Goal: Task Accomplishment & Management: Use online tool/utility

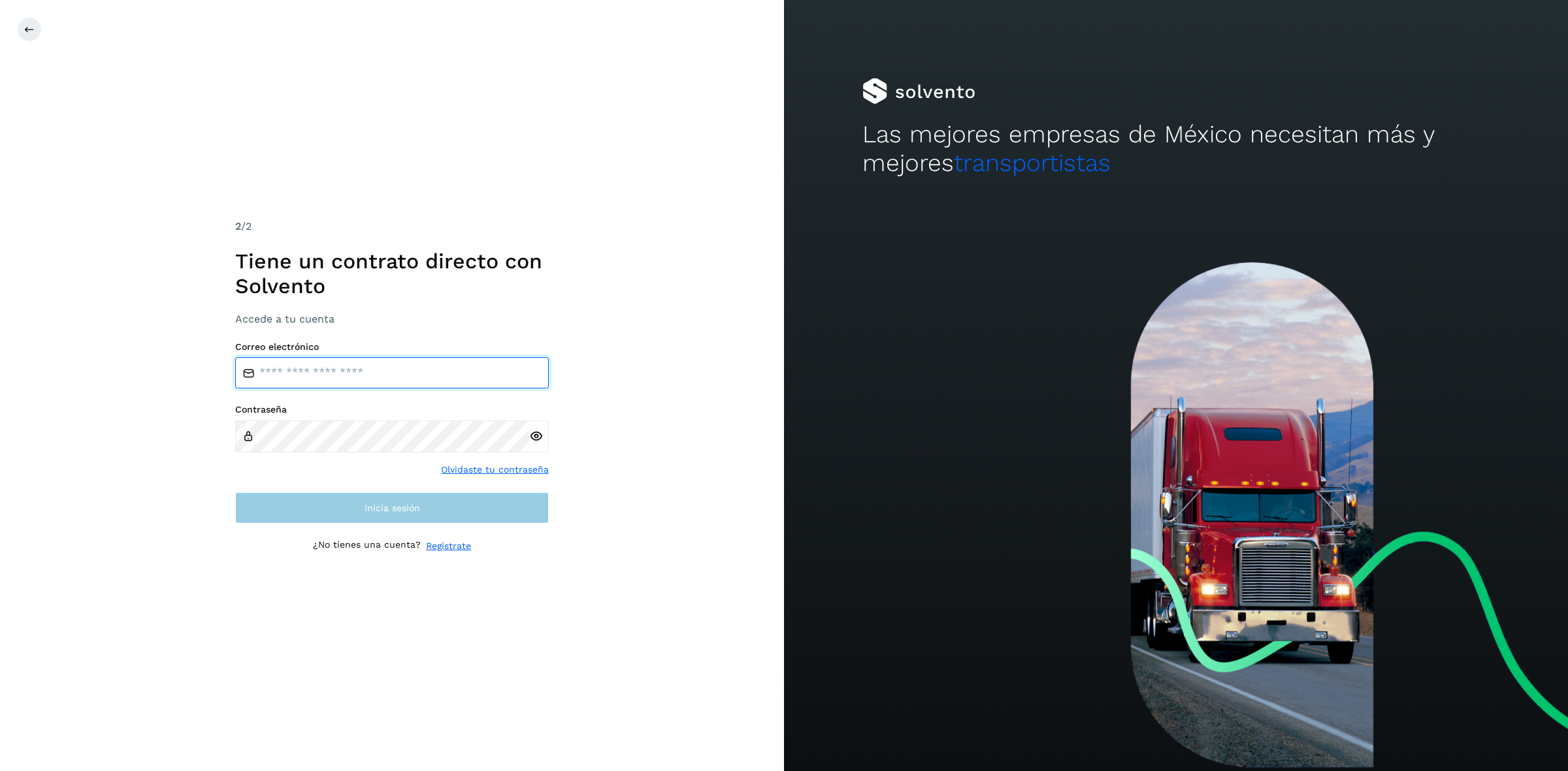
type input "**********"
click at [360, 477] on button "Inicia sesión" at bounding box center [392, 508] width 314 height 31
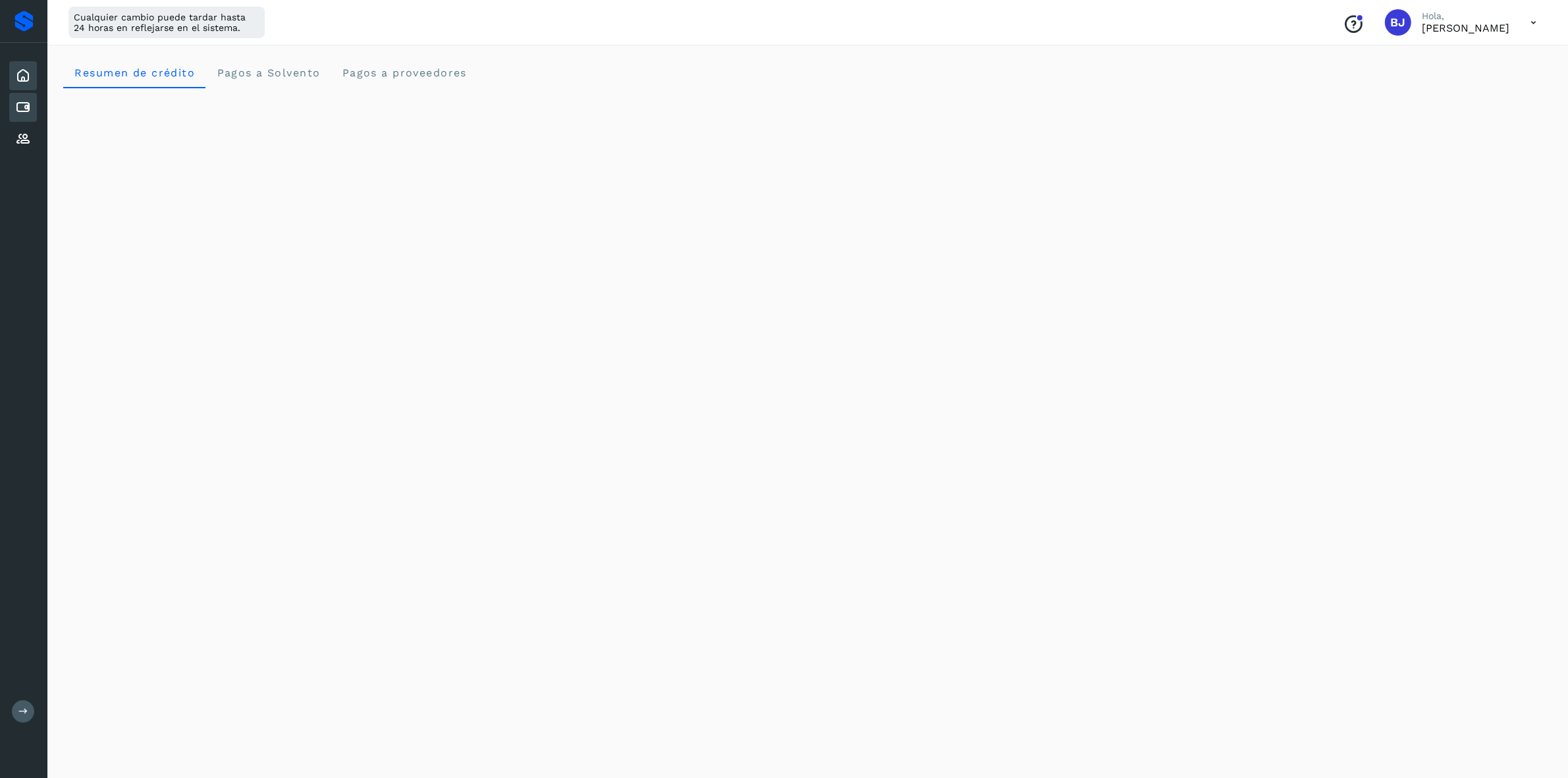
click at [24, 96] on div "Cuentas por pagar" at bounding box center [23, 107] width 28 height 29
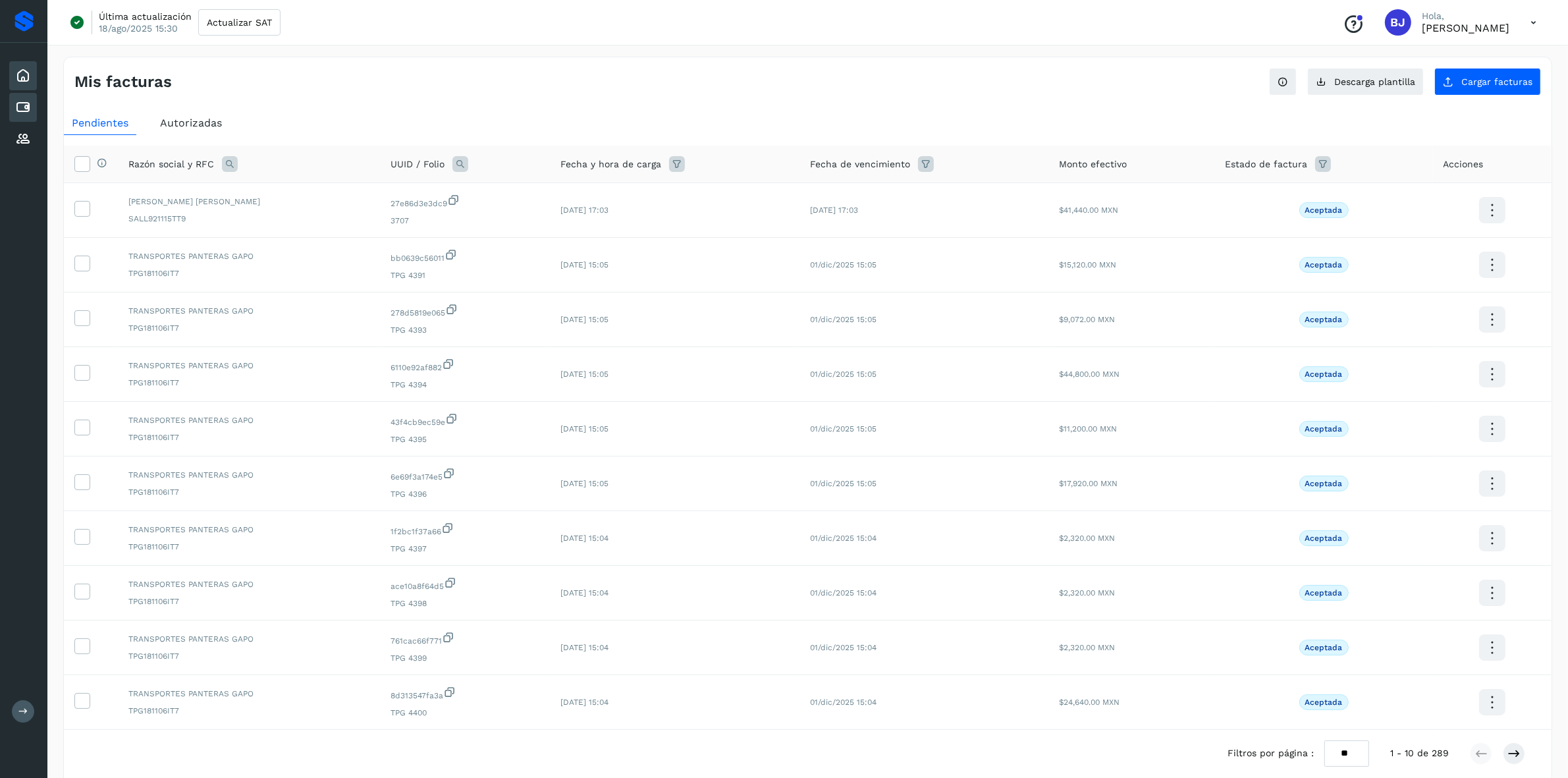
click at [14, 65] on div "Inicio" at bounding box center [23, 76] width 28 height 29
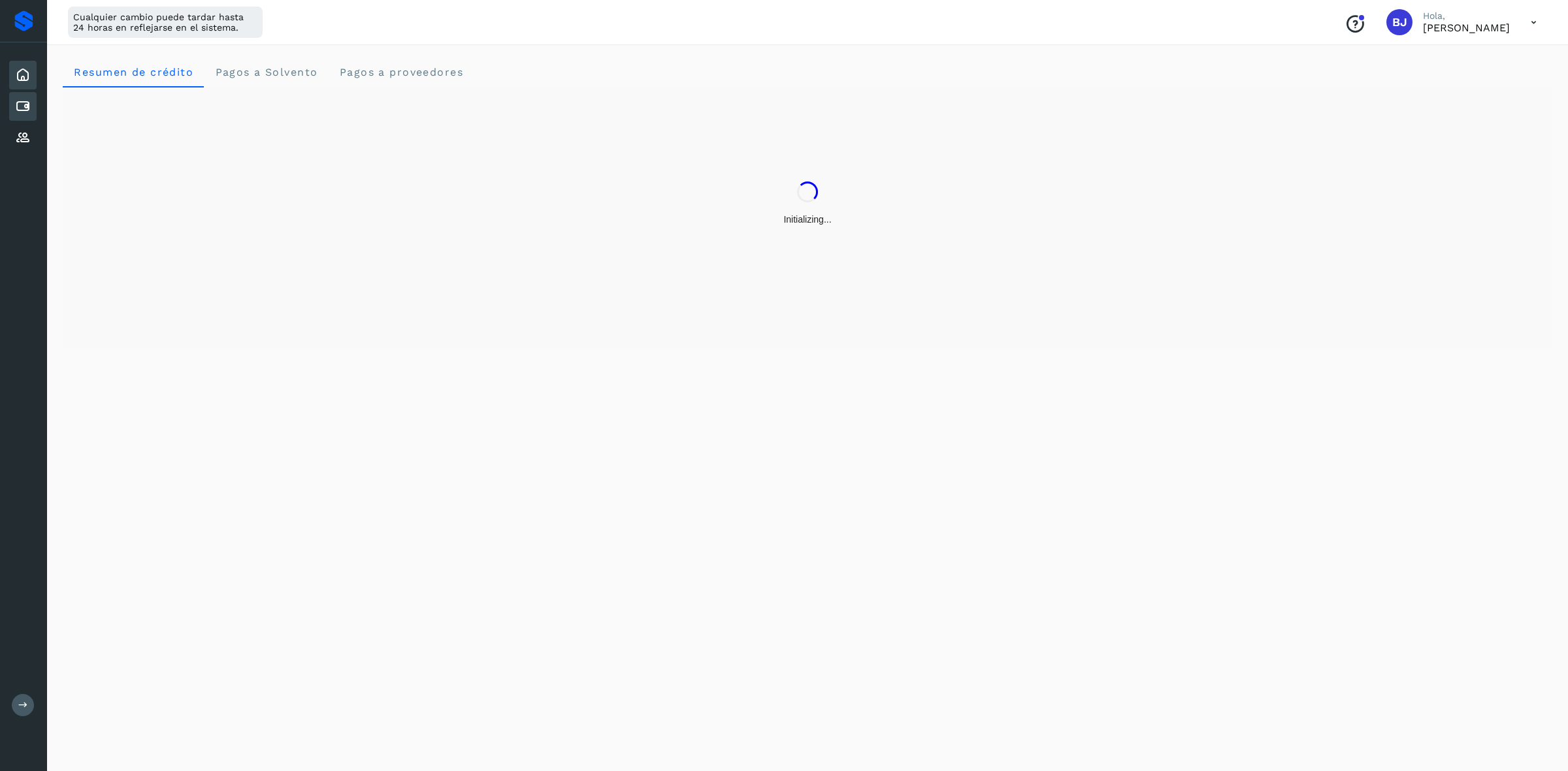
click at [11, 93] on div "Cuentas por pagar" at bounding box center [23, 106] width 28 height 28
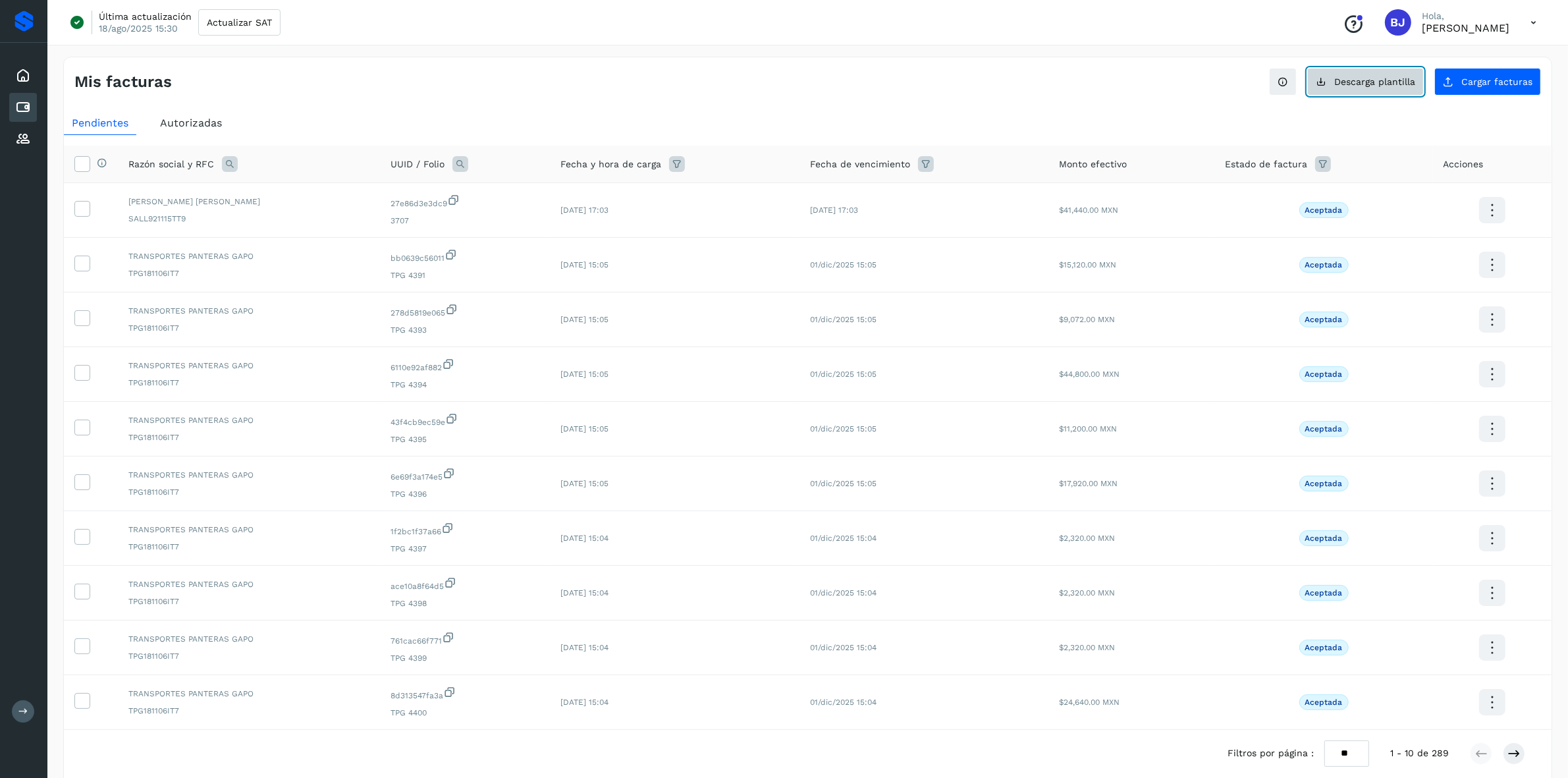
click at [1053, 74] on button "Descarga plantilla" at bounding box center [1365, 81] width 117 height 28
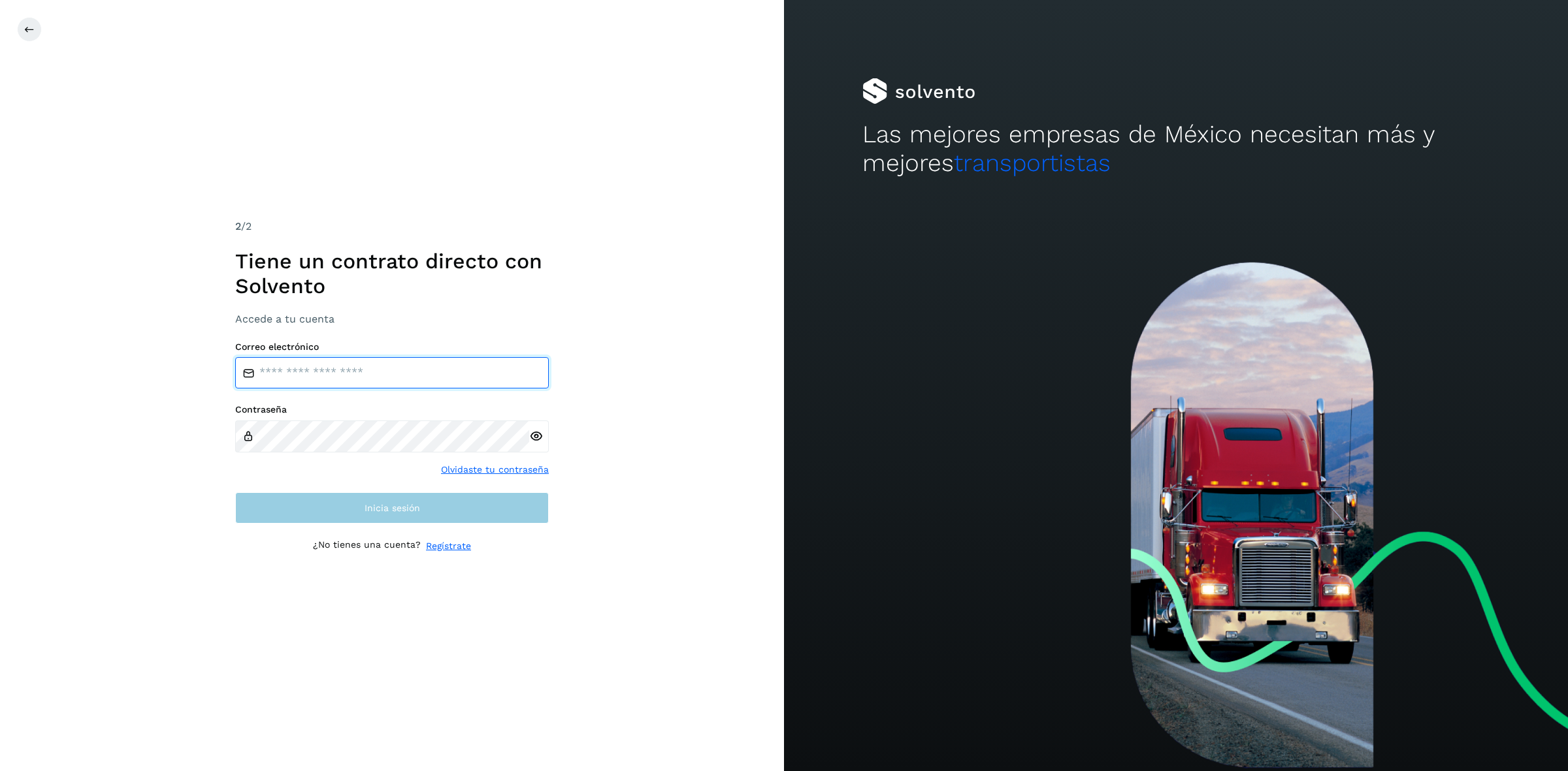
type input "**********"
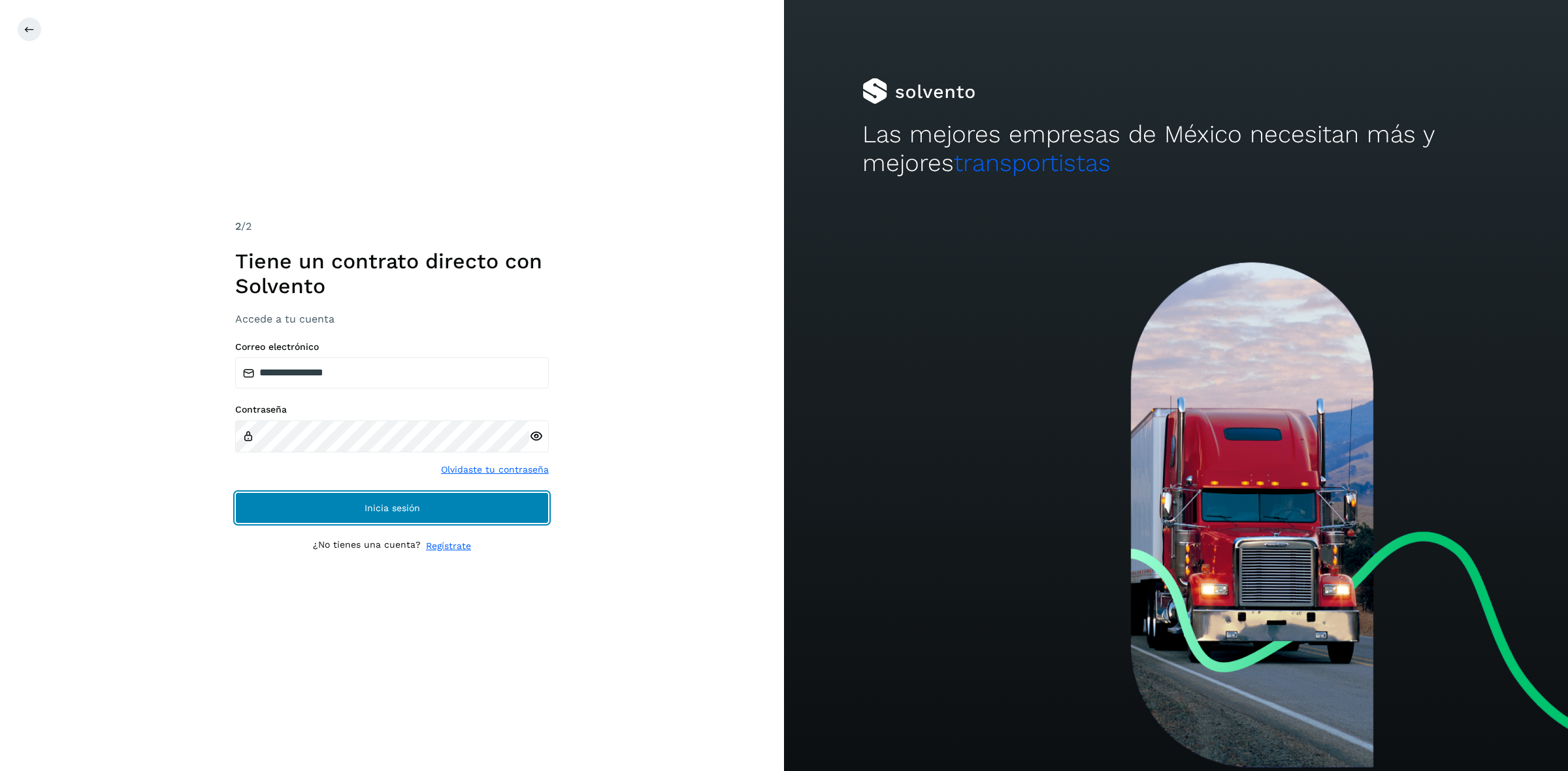
click at [352, 505] on button "Inicia sesión" at bounding box center [392, 508] width 314 height 31
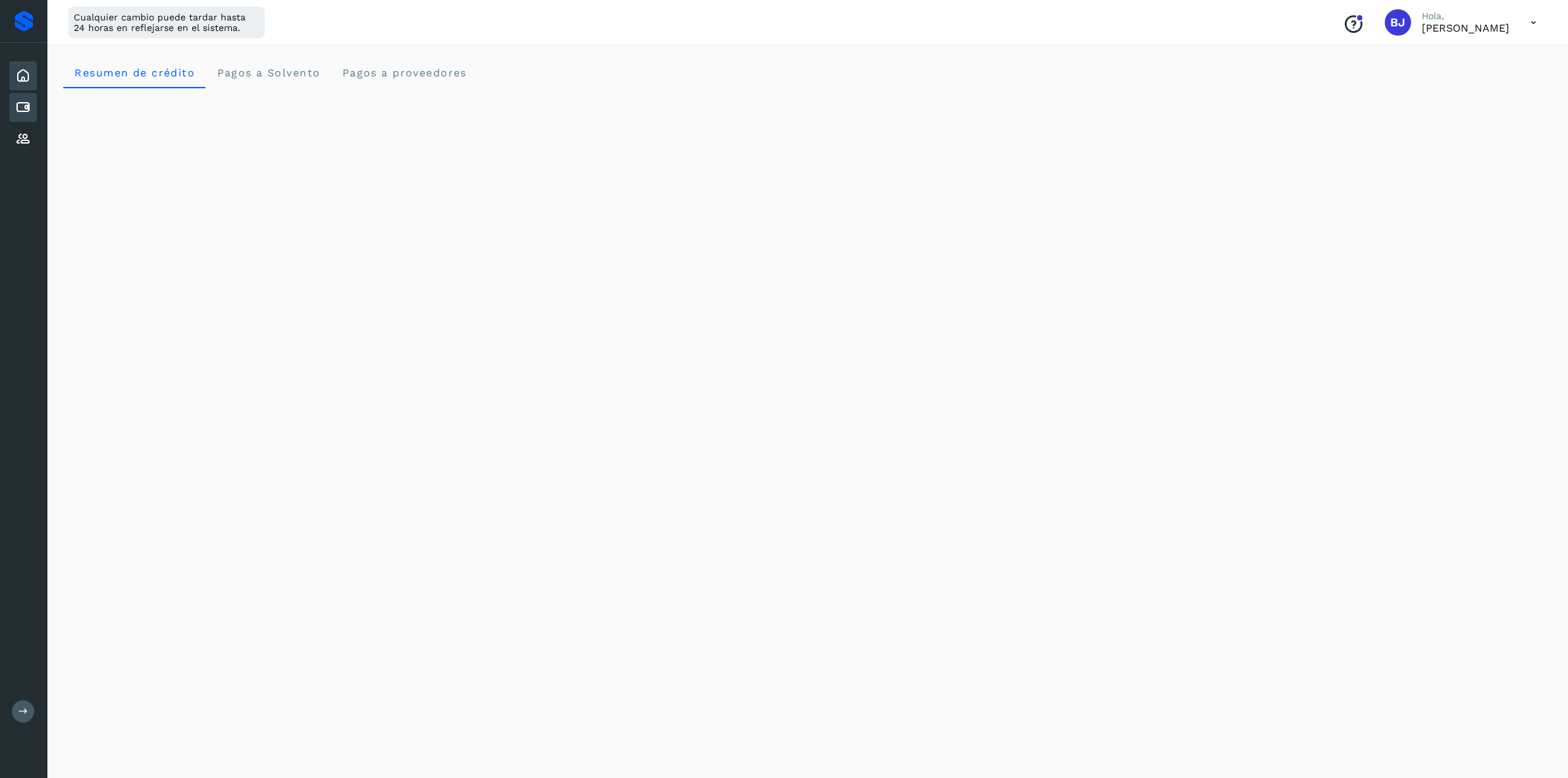
click at [25, 114] on div "Cuentas por pagar" at bounding box center [23, 107] width 28 height 29
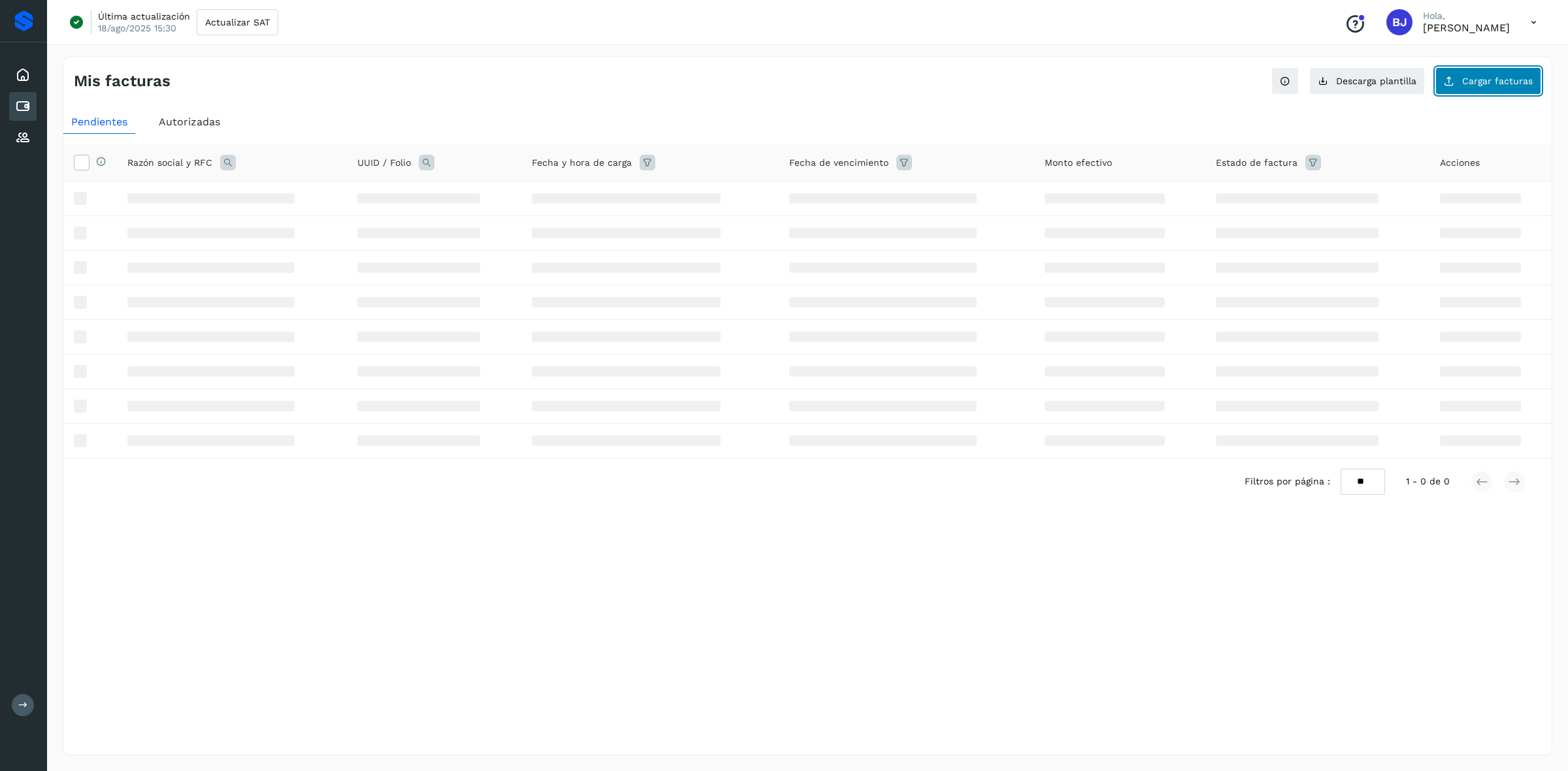
click at [1490, 84] on span "Cargar facturas" at bounding box center [1497, 81] width 70 height 9
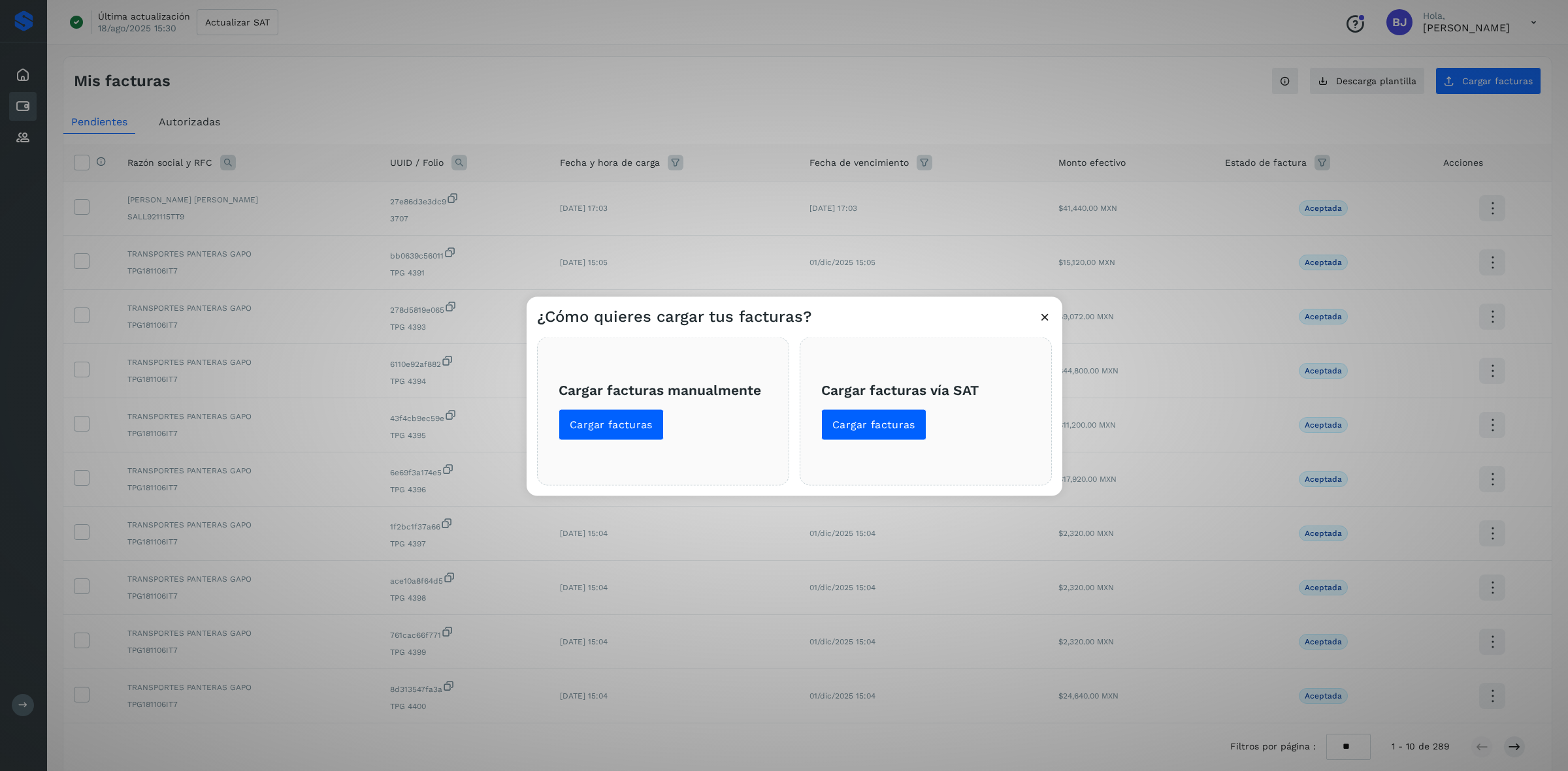
click at [608, 444] on div "Cargar facturas manualmente Cargar facturas" at bounding box center [663, 411] width 252 height 148
click at [586, 429] on span "Cargar facturas" at bounding box center [611, 424] width 83 height 14
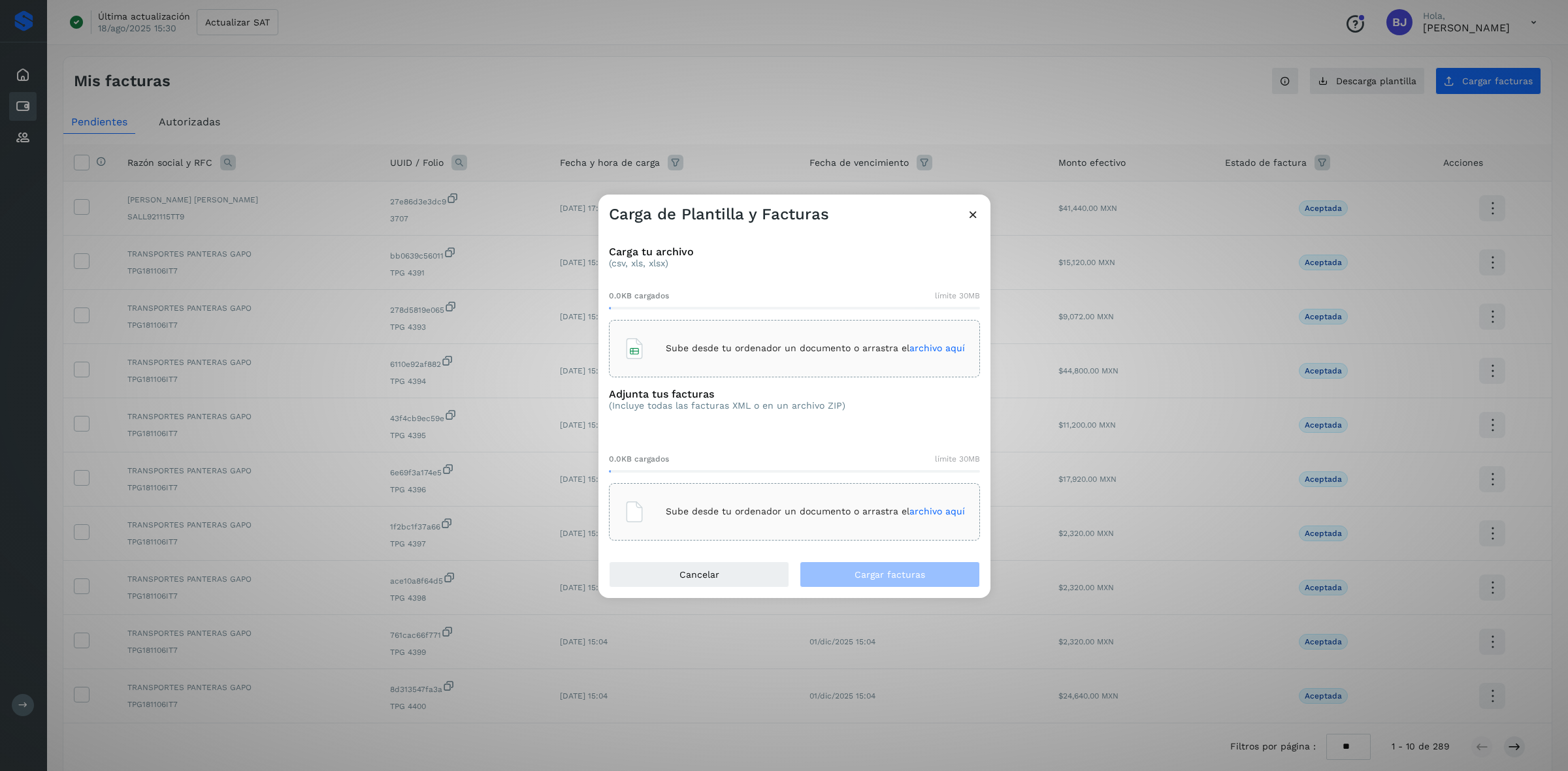
click at [760, 352] on p "Sube desde tu ordenador un documento o arrastra el archivo aquí" at bounding box center [815, 348] width 299 height 11
click at [861, 511] on p "Sube desde tu ordenador un documento o arrastra el archivo aquí" at bounding box center [815, 511] width 299 height 11
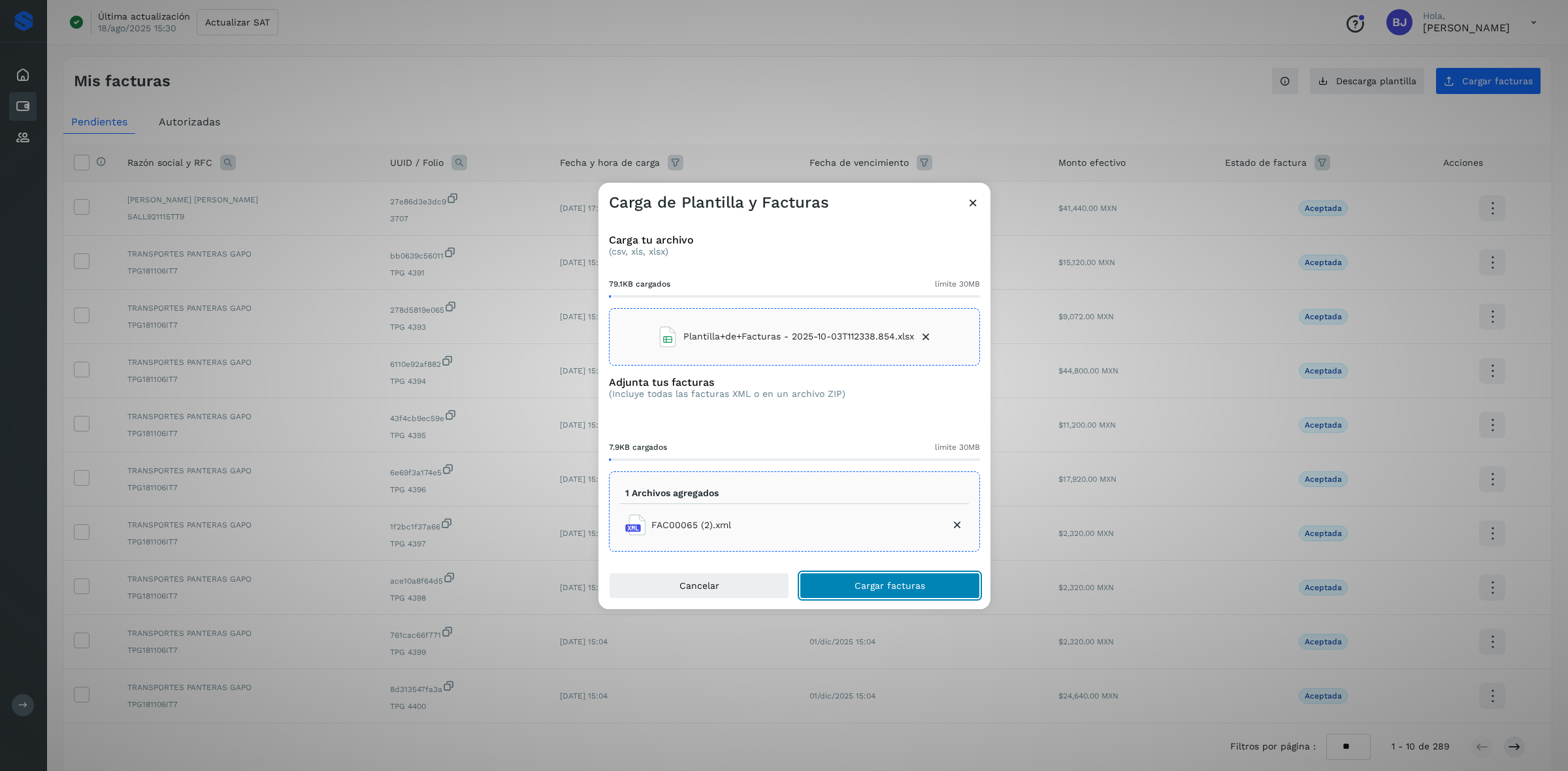
click at [955, 590] on button "Cargar facturas" at bounding box center [890, 586] width 181 height 26
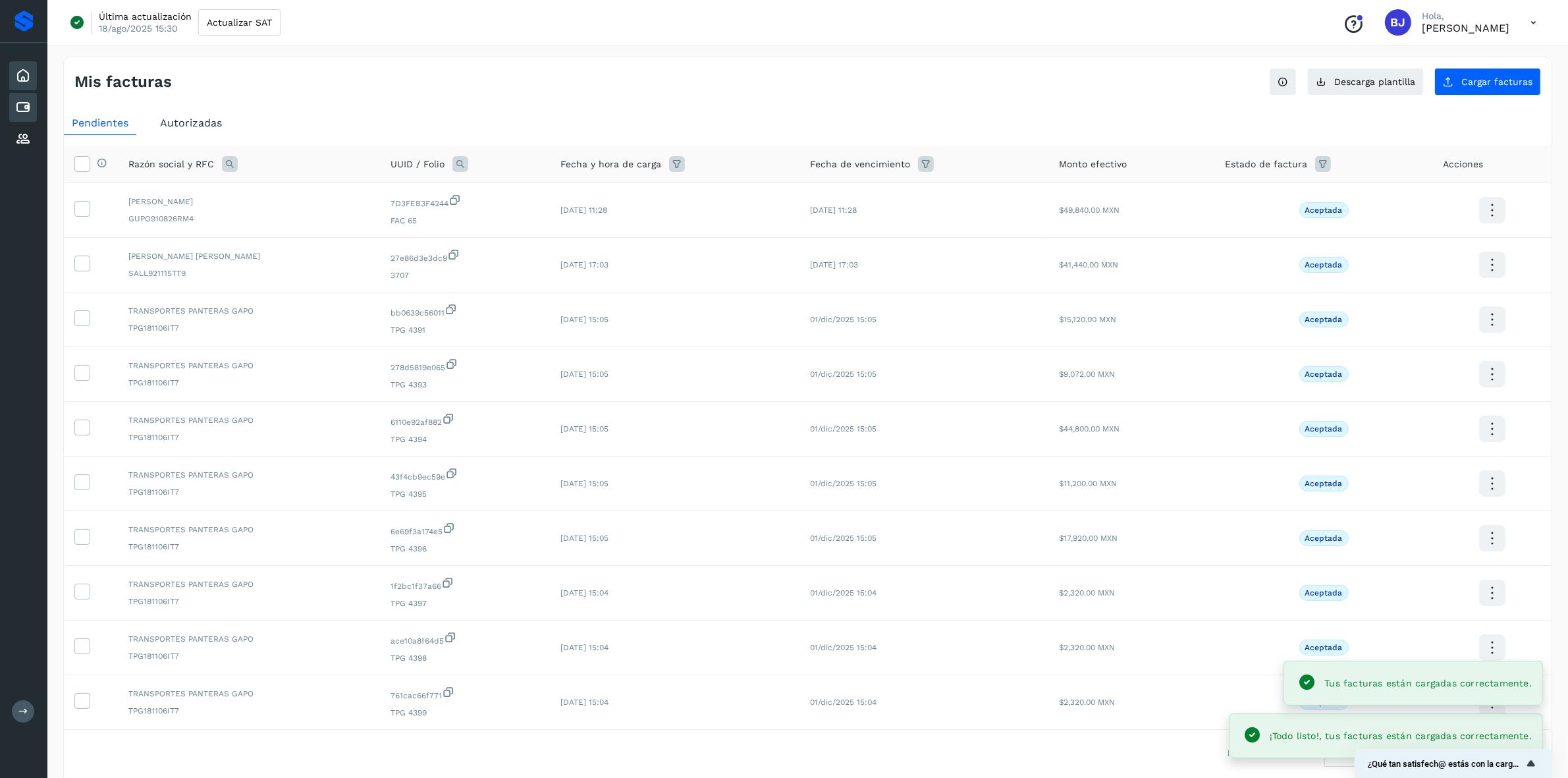
click at [14, 69] on div "Inicio" at bounding box center [23, 76] width 28 height 29
